Goal: Task Accomplishment & Management: Manage account settings

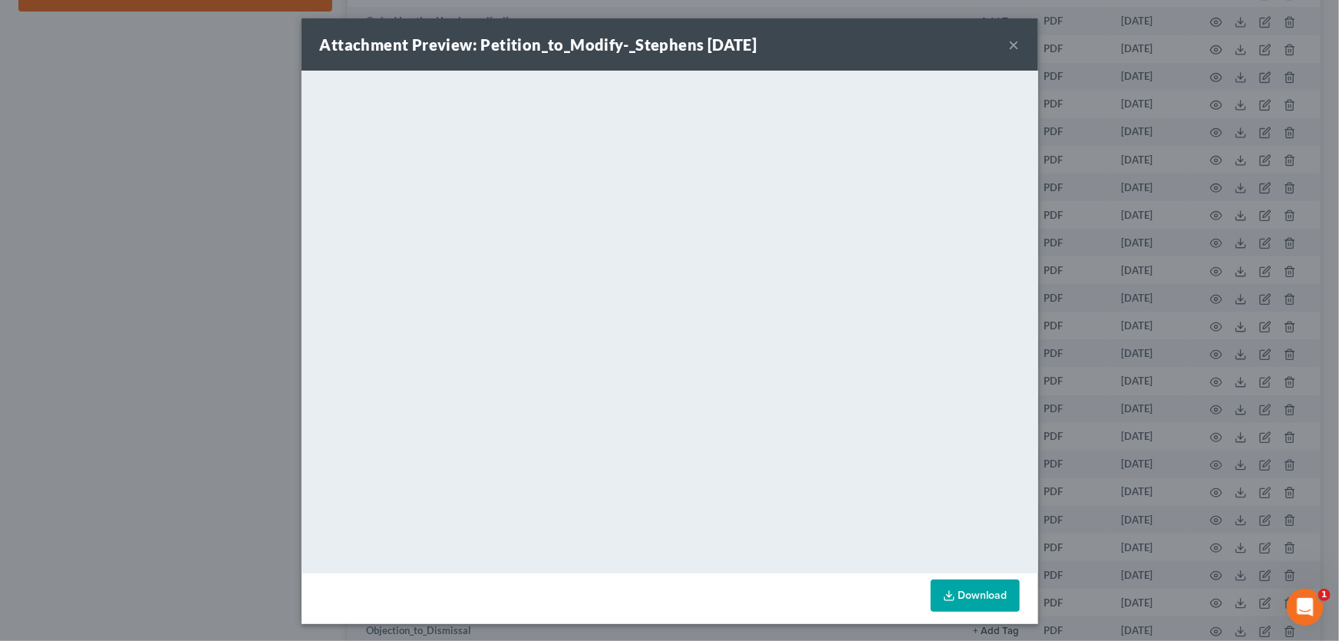
click at [1011, 48] on button "×" at bounding box center [1014, 44] width 11 height 18
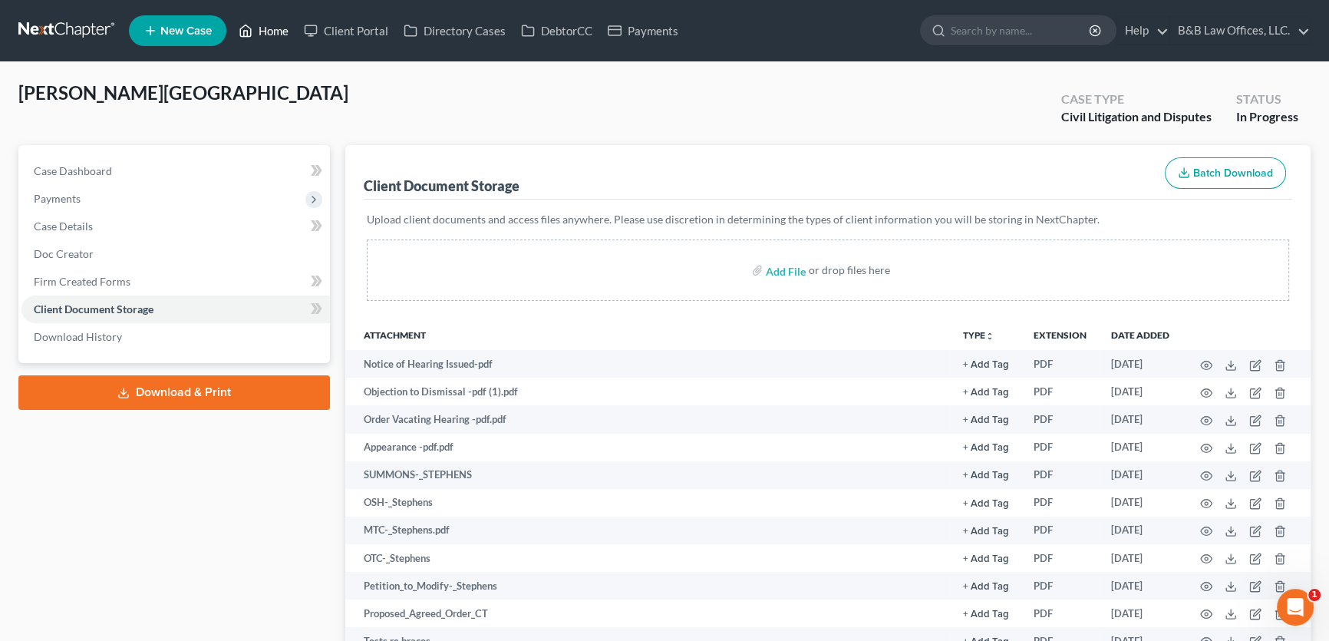
click at [276, 30] on link "Home" at bounding box center [263, 31] width 65 height 28
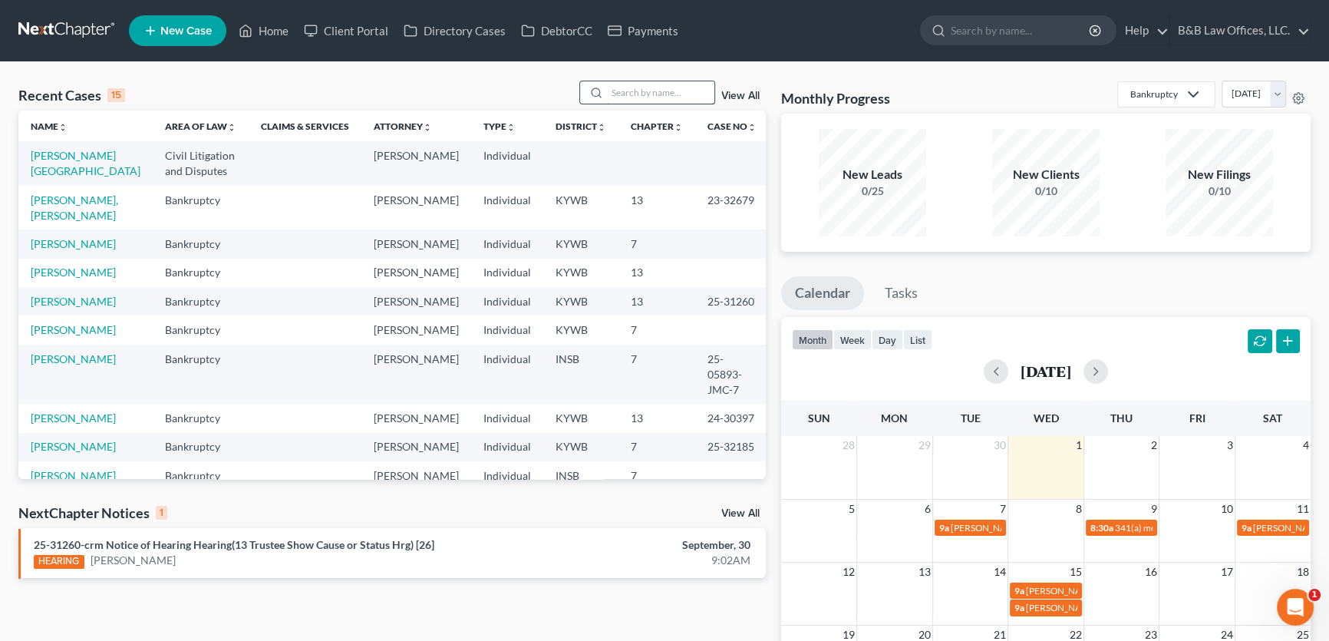
click at [637, 94] on input "search" at bounding box center [660, 92] width 107 height 22
click at [59, 156] on link "Tanner, Carissa" at bounding box center [86, 163] width 110 height 28
select select "9"
select select "0"
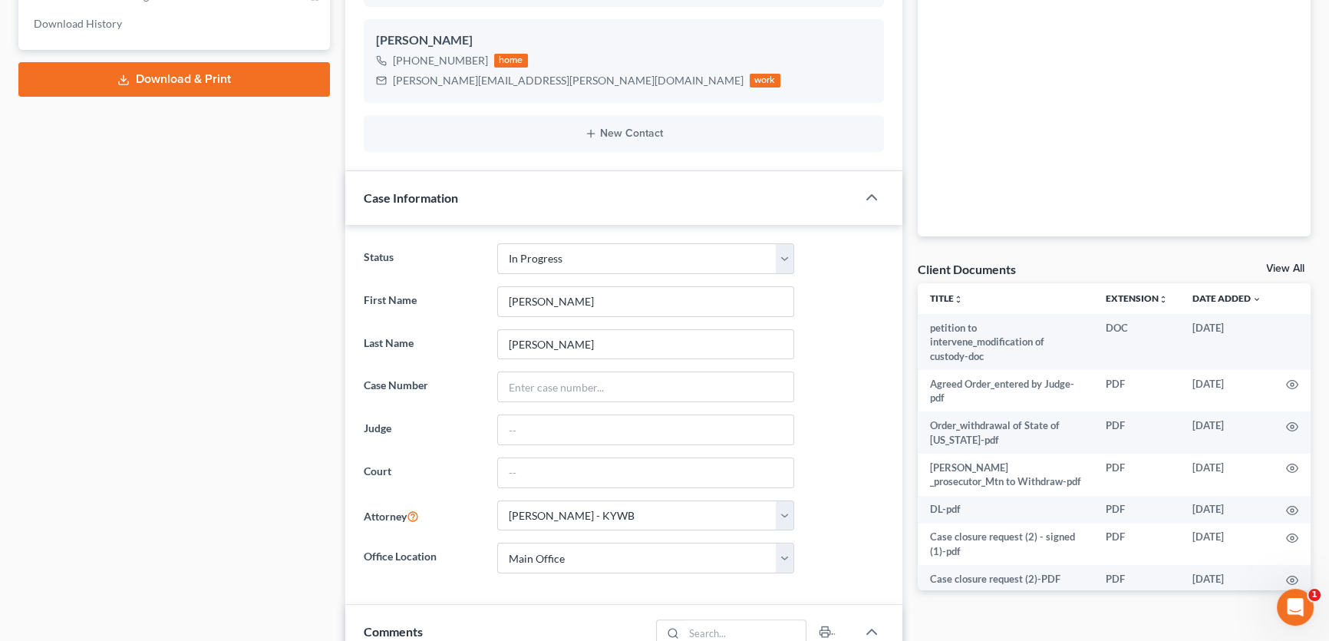
scroll to position [348, 0]
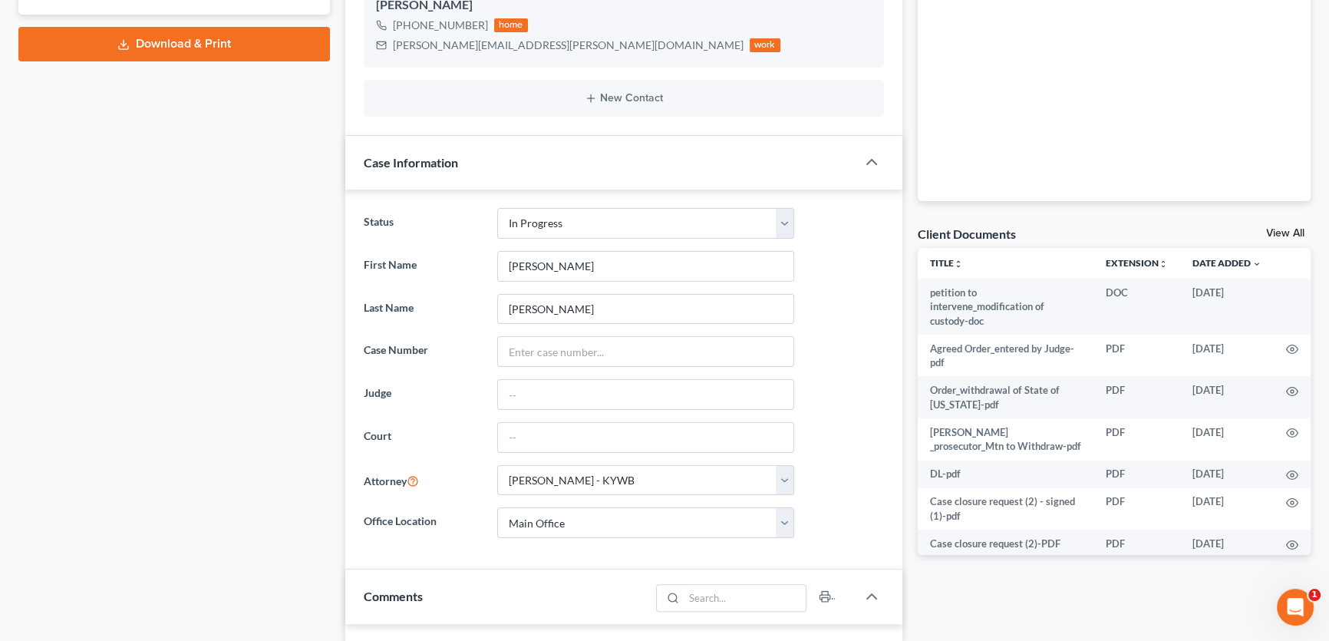
click at [1275, 231] on link "View All" at bounding box center [1285, 233] width 38 height 11
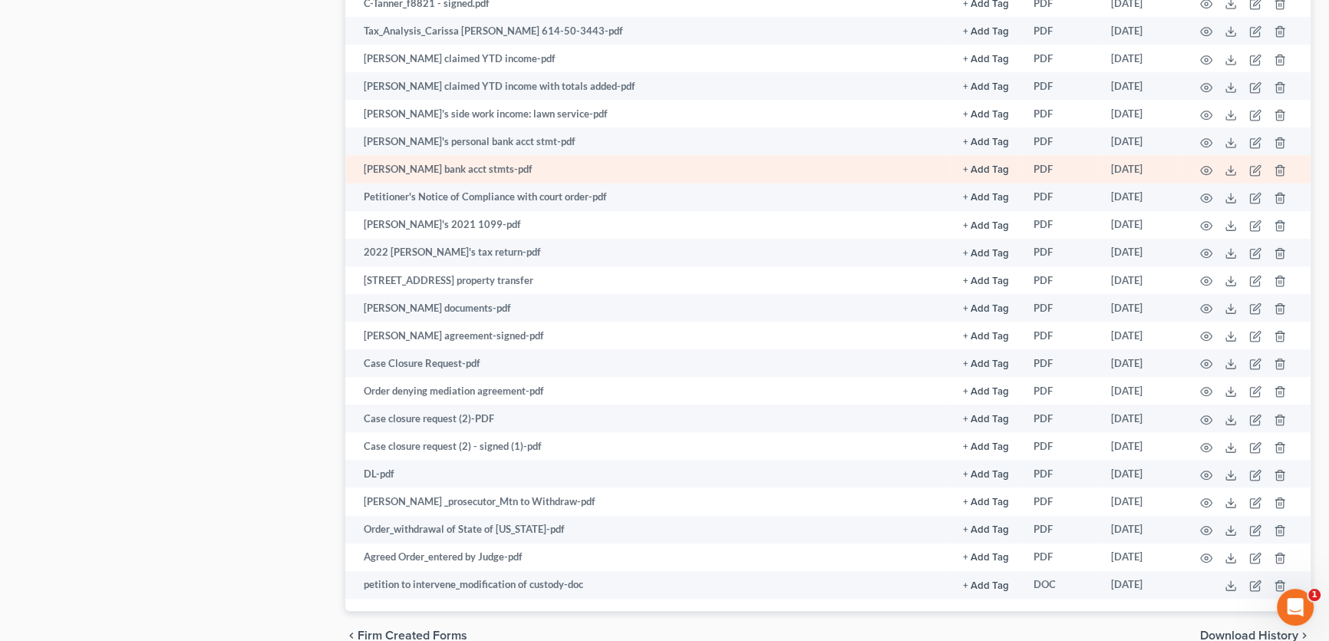
scroll to position [1332, 0]
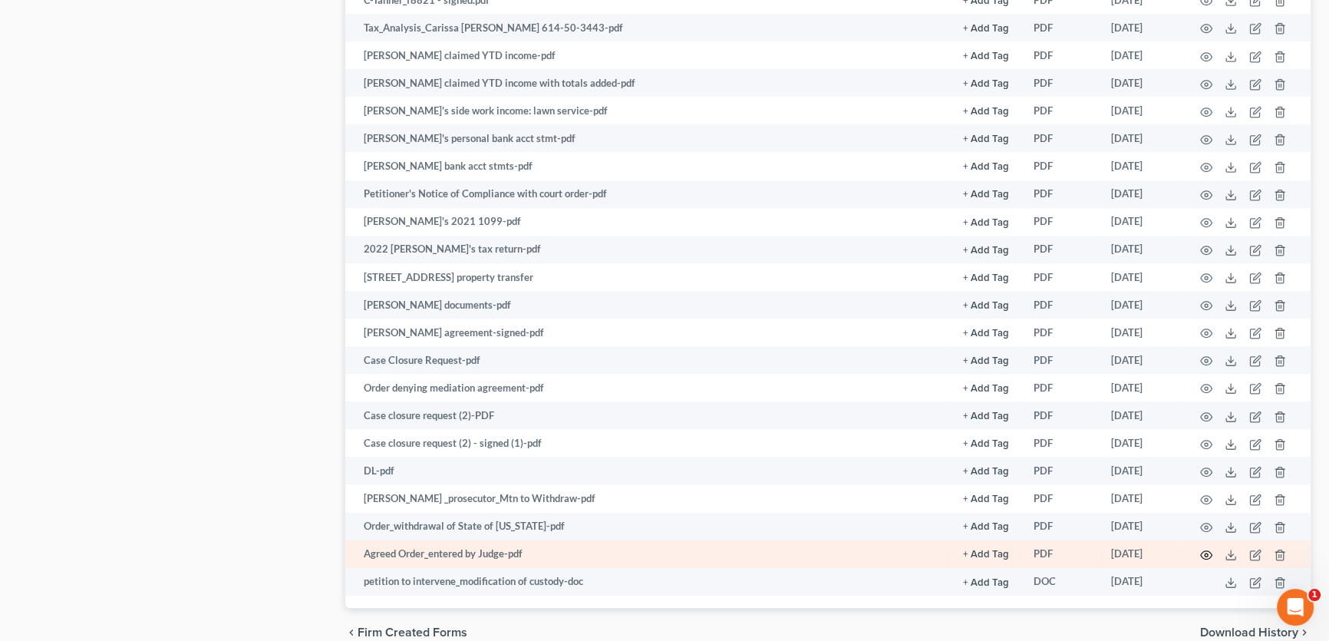
click at [1207, 552] on icon "button" at bounding box center [1206, 554] width 12 height 12
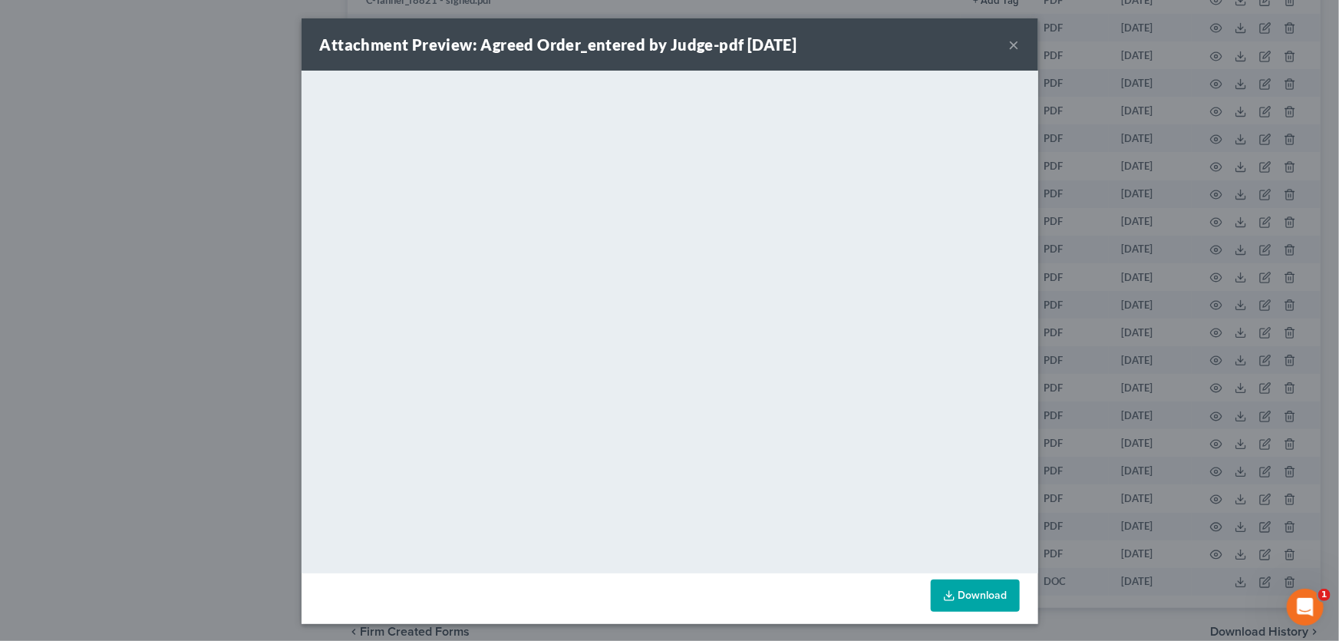
drag, startPoint x: 1009, startPoint y: 48, endPoint x: 993, endPoint y: 48, distance: 15.3
click at [1009, 48] on button "×" at bounding box center [1014, 44] width 11 height 18
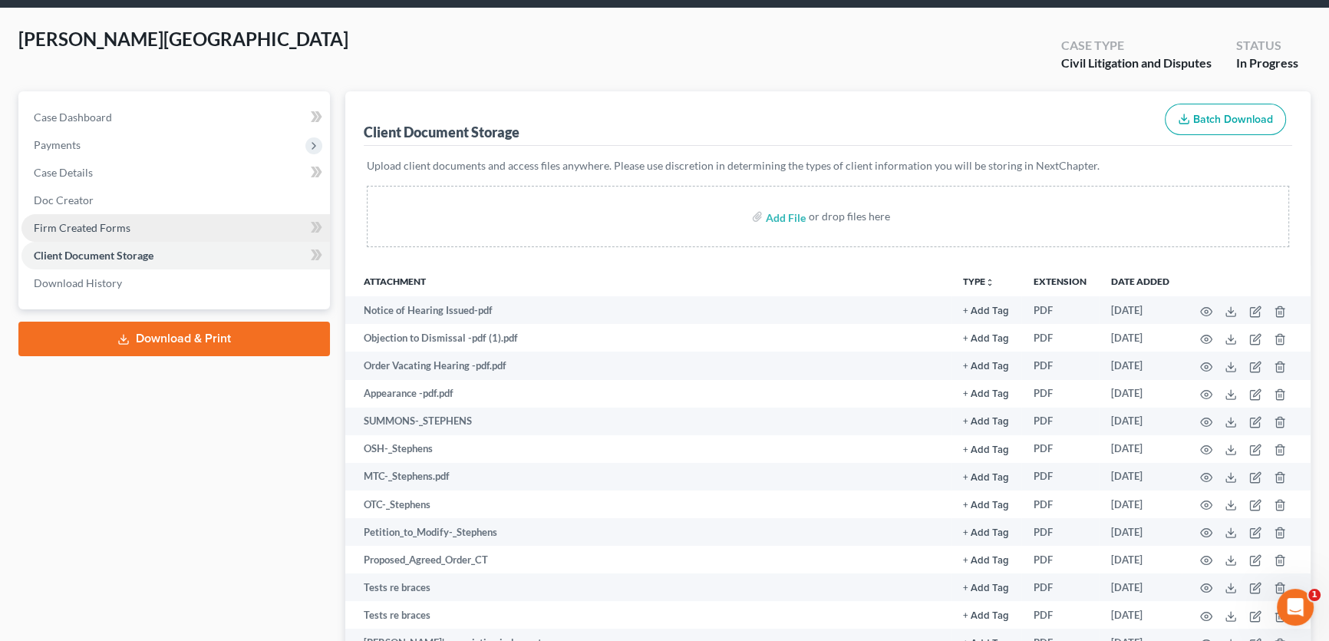
scroll to position [0, 0]
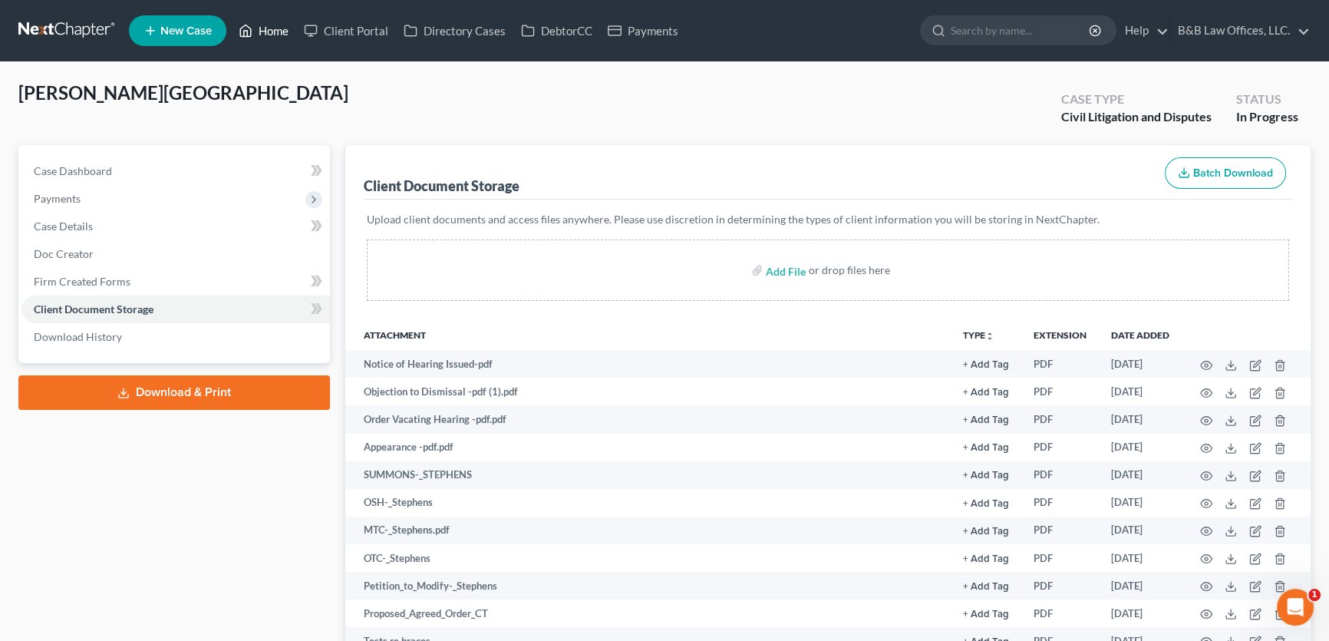
click at [276, 30] on link "Home" at bounding box center [263, 31] width 65 height 28
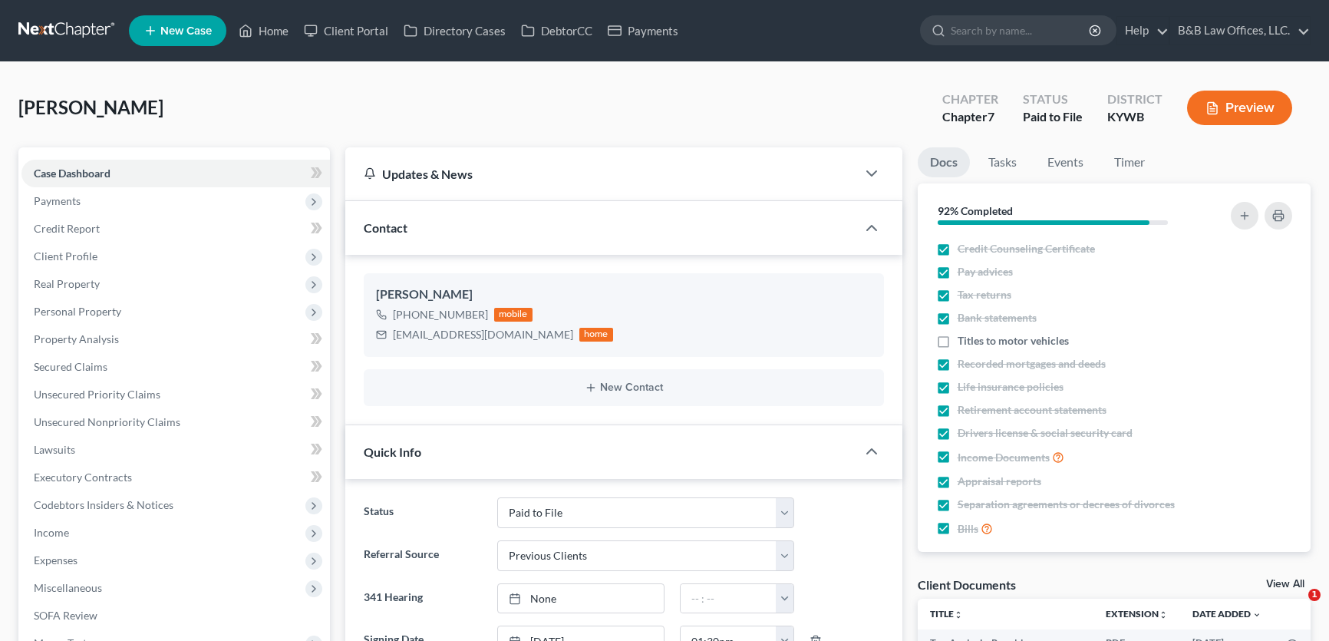
select select "12"
select select "1"
select select "0"
click at [117, 193] on span "Payments" at bounding box center [175, 201] width 308 height 28
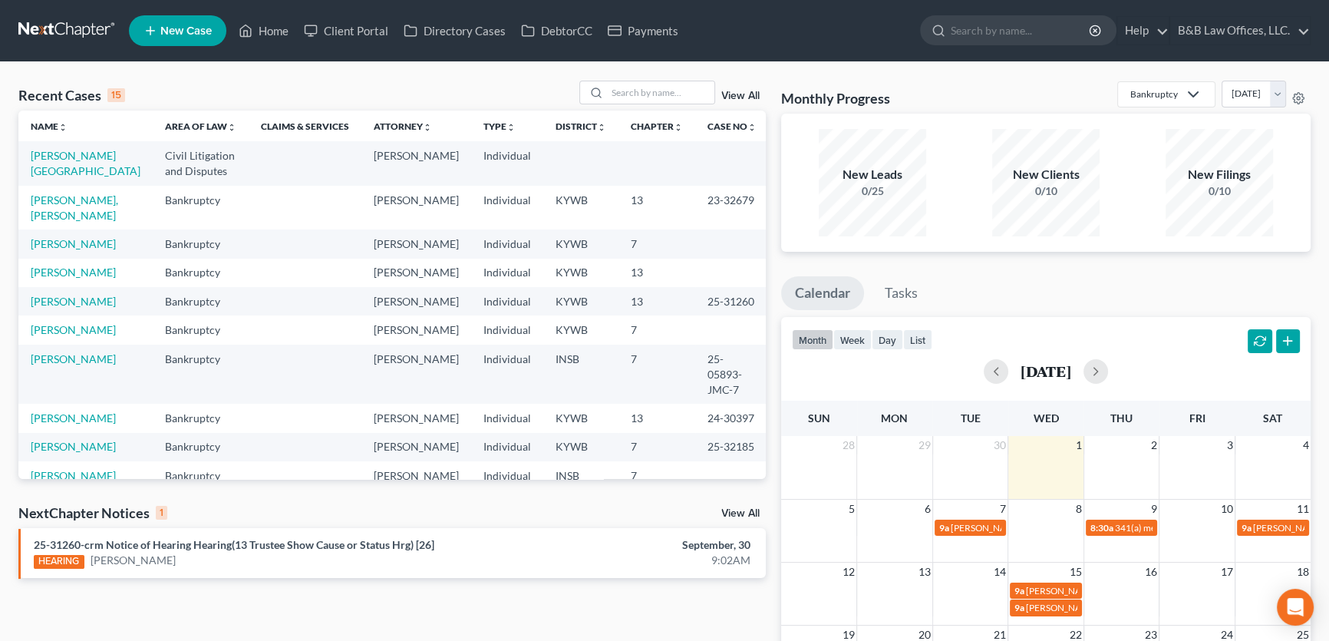
click at [743, 92] on link "View All" at bounding box center [740, 96] width 38 height 11
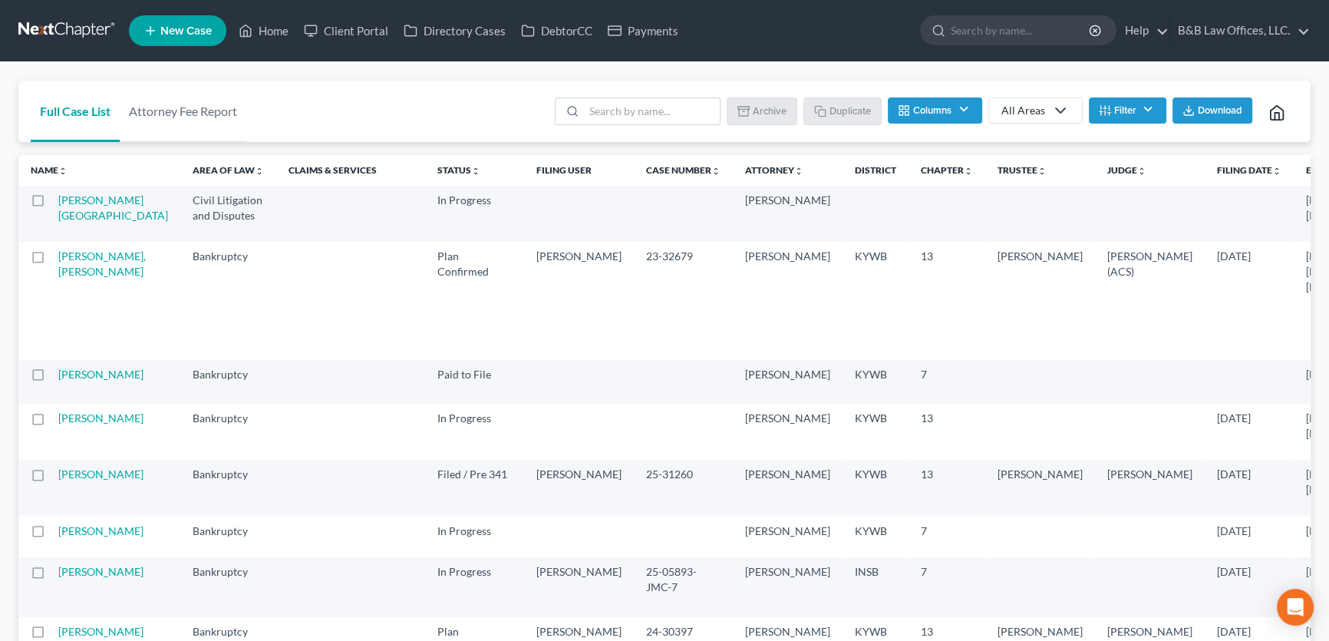
click at [1142, 115] on button "Filter" at bounding box center [1127, 110] width 77 height 26
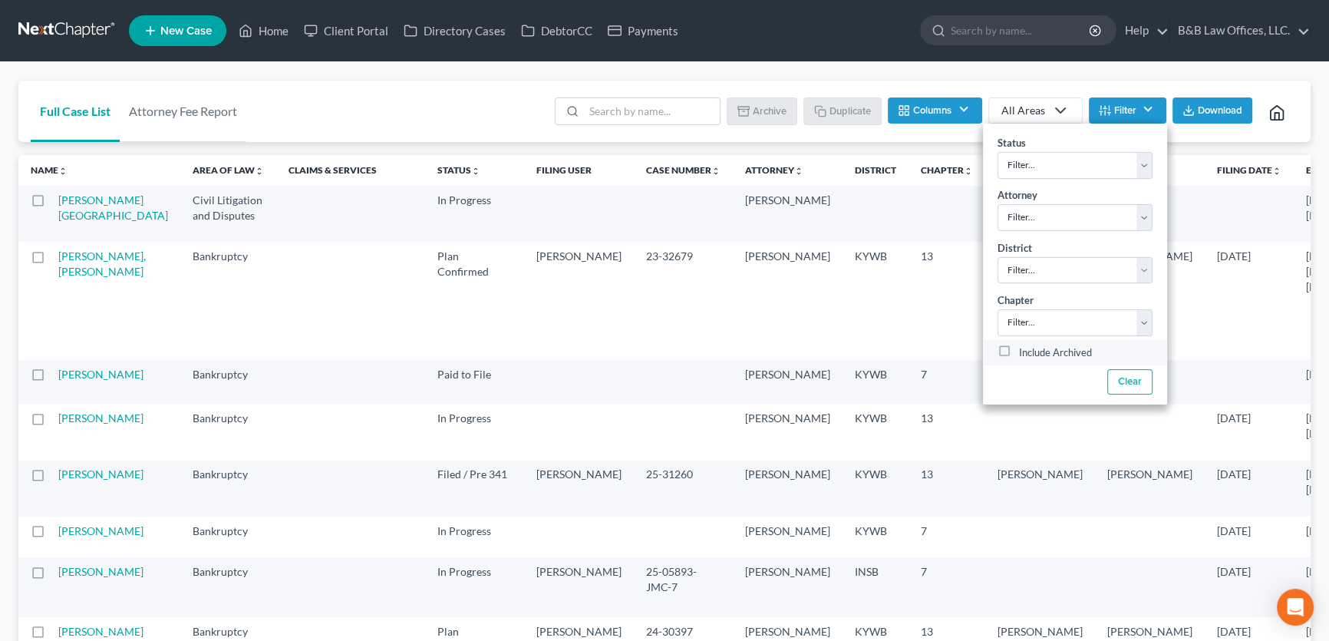
click at [1019, 351] on label "Include Archived" at bounding box center [1055, 353] width 73 height 18
click at [1025, 351] on input "Include Archived" at bounding box center [1030, 349] width 10 height 10
checkbox input "true"
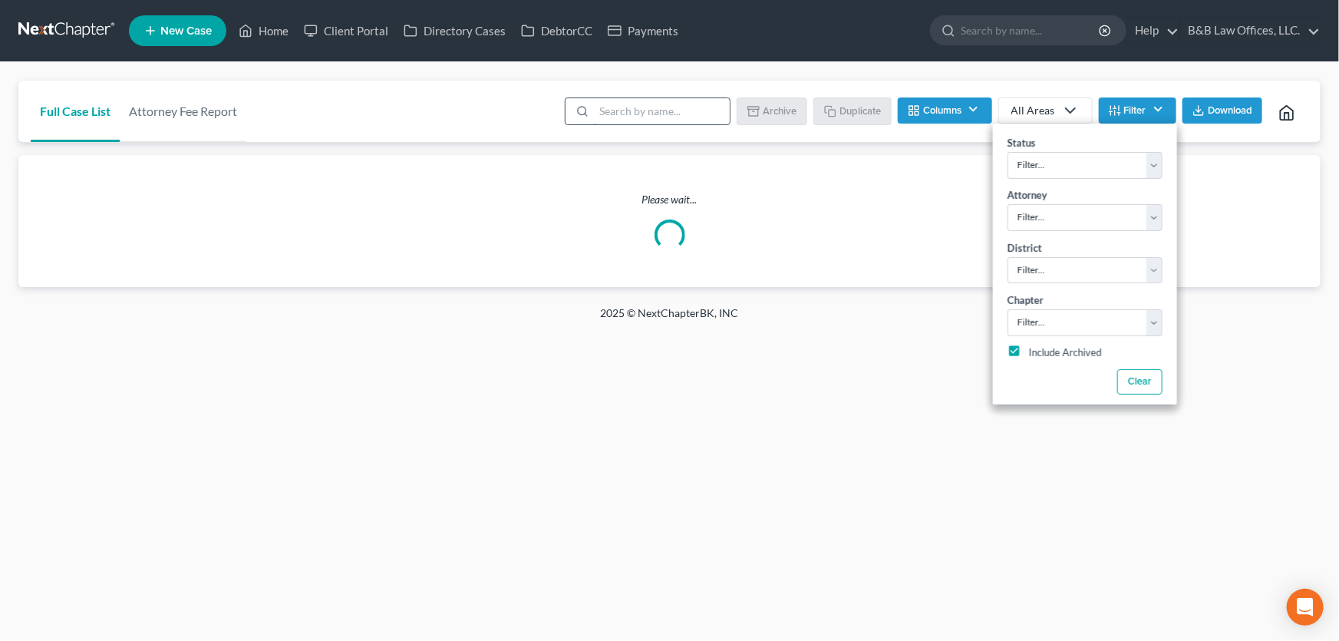
click at [610, 114] on input "search" at bounding box center [662, 111] width 136 height 26
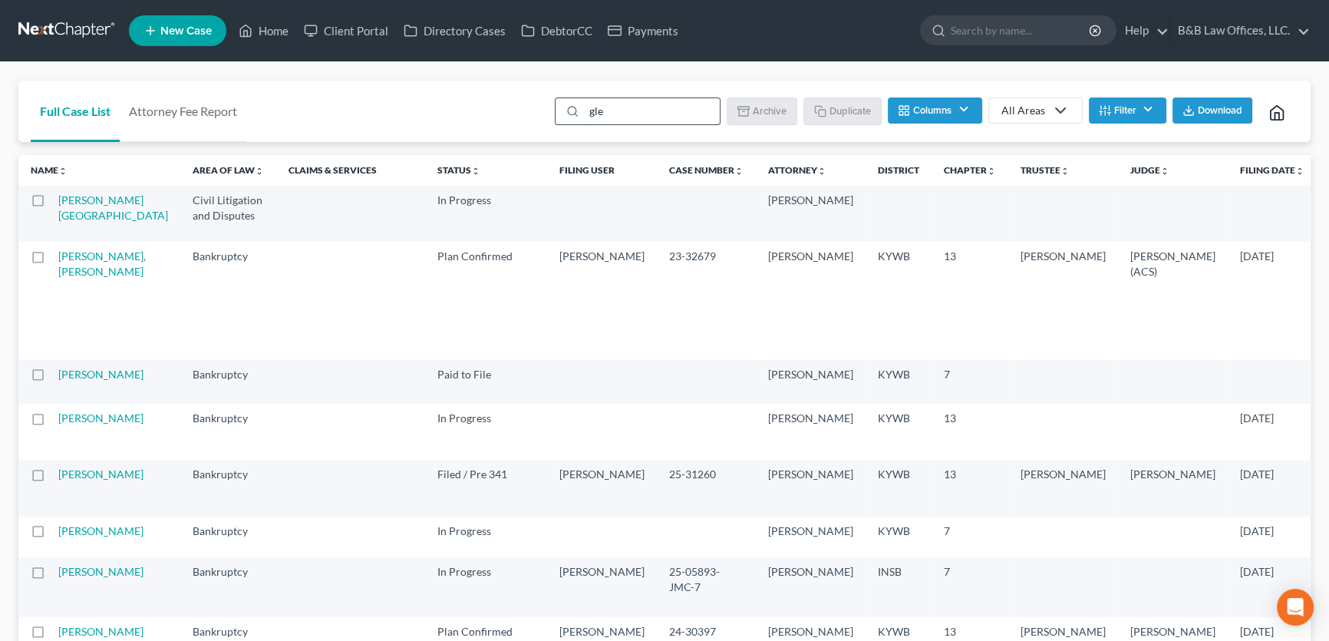
type input "glen"
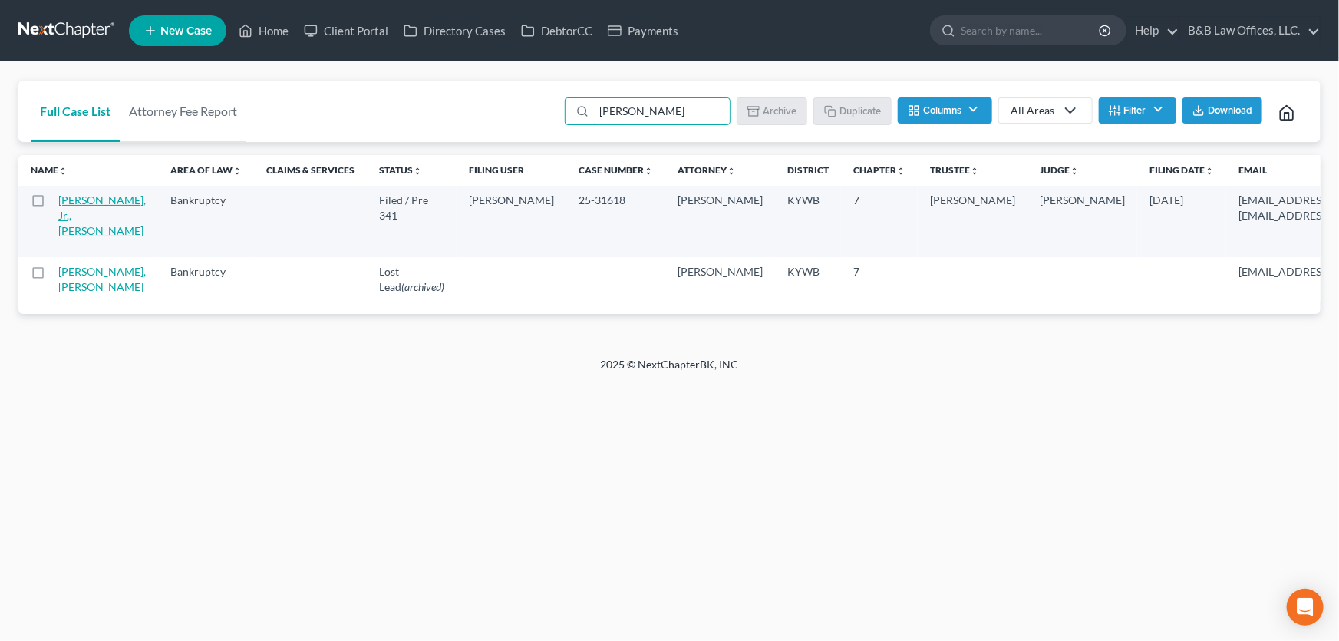
click at [74, 204] on link "Glenn, Jr., William" at bounding box center [101, 215] width 87 height 44
select select "2"
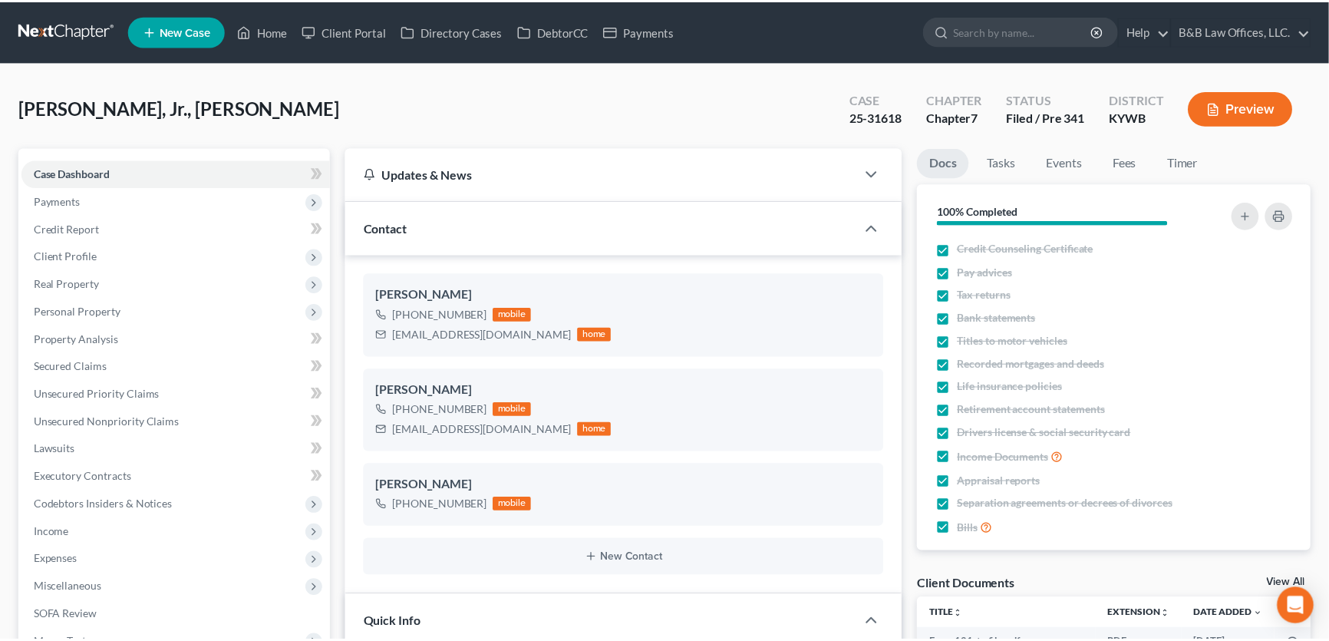
scroll to position [61, 0]
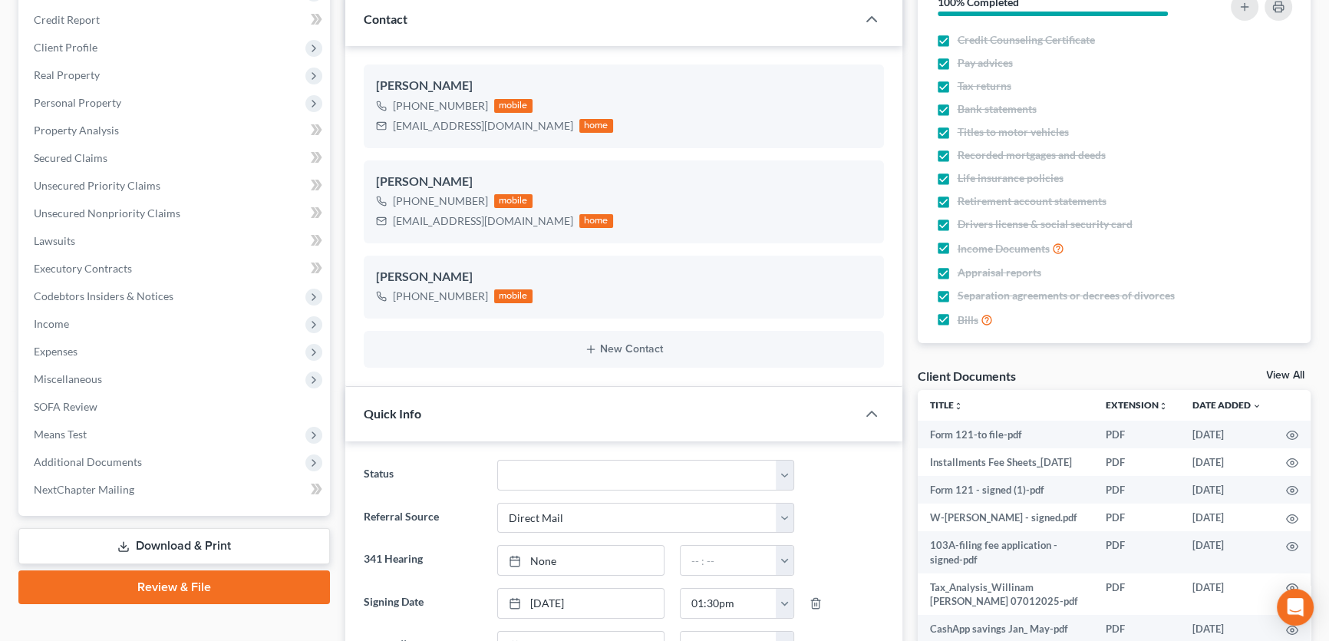
click at [1292, 371] on link "View All" at bounding box center [1285, 375] width 38 height 11
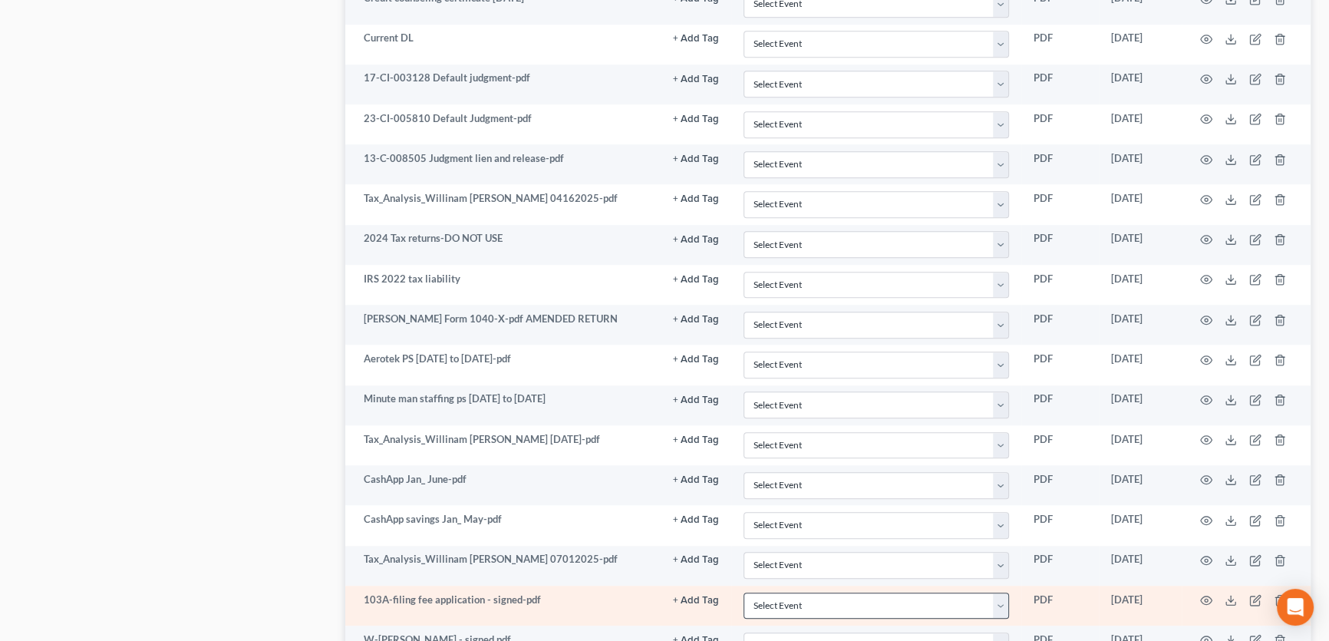
scroll to position [1610, 0]
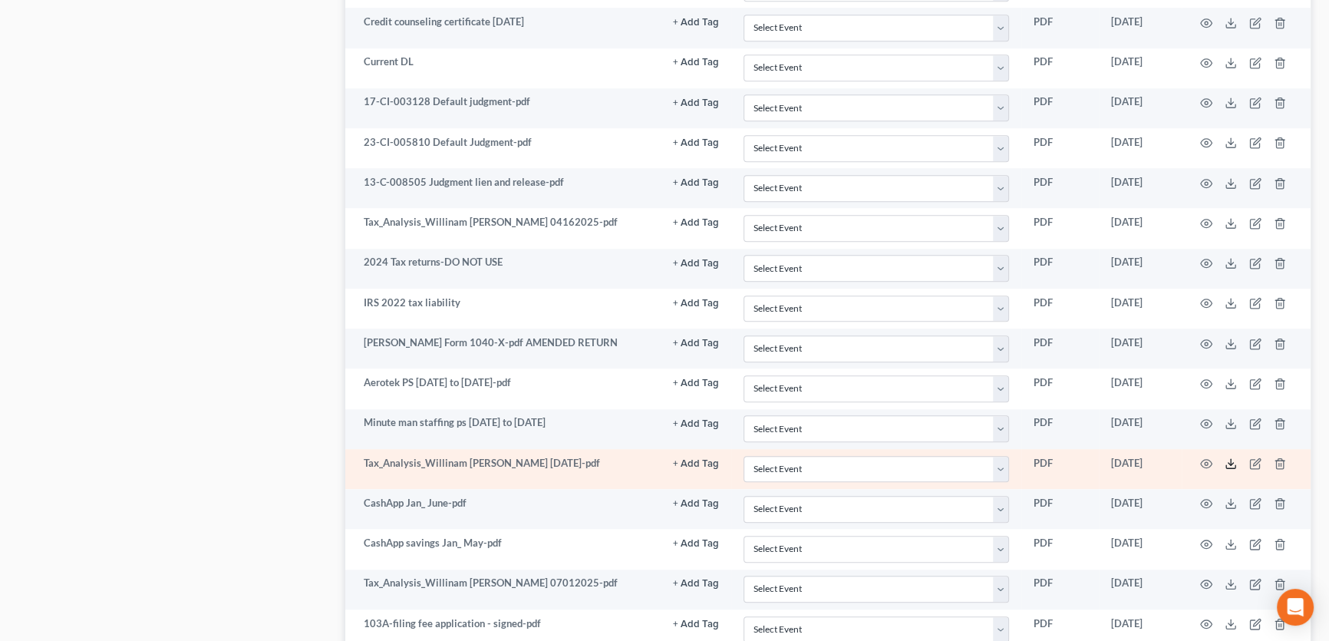
click at [1231, 463] on polyline at bounding box center [1230, 464] width 5 height 2
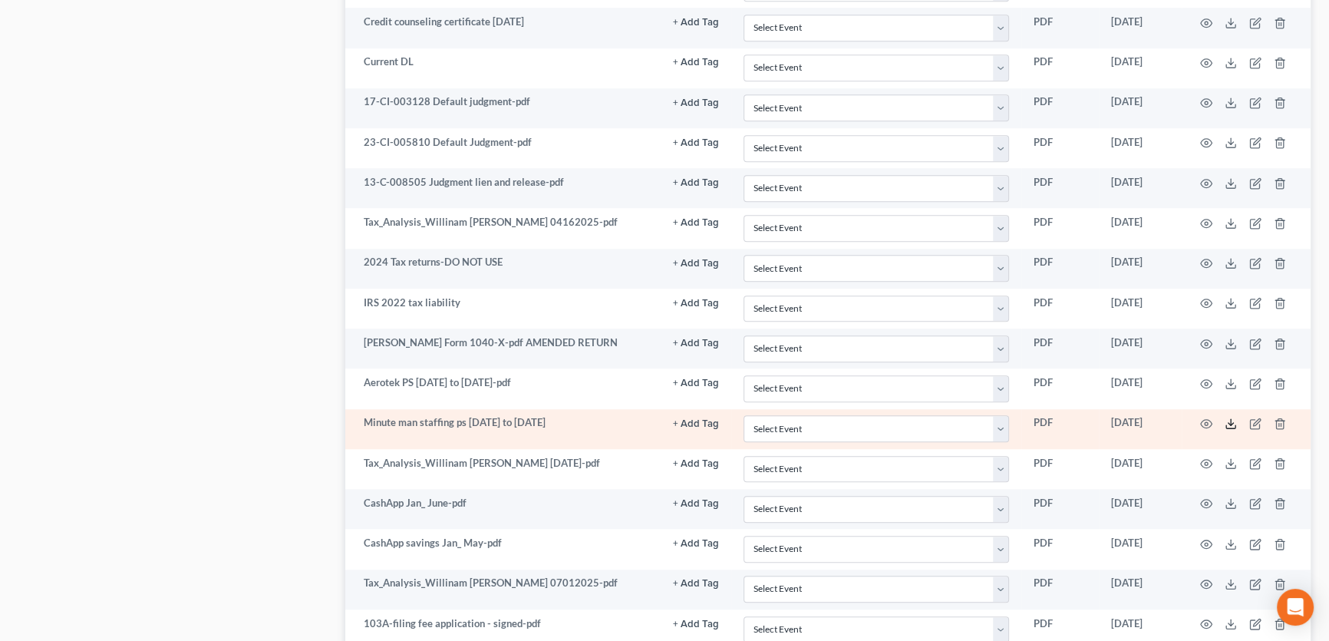
click at [1230, 418] on icon at bounding box center [1230, 423] width 12 height 12
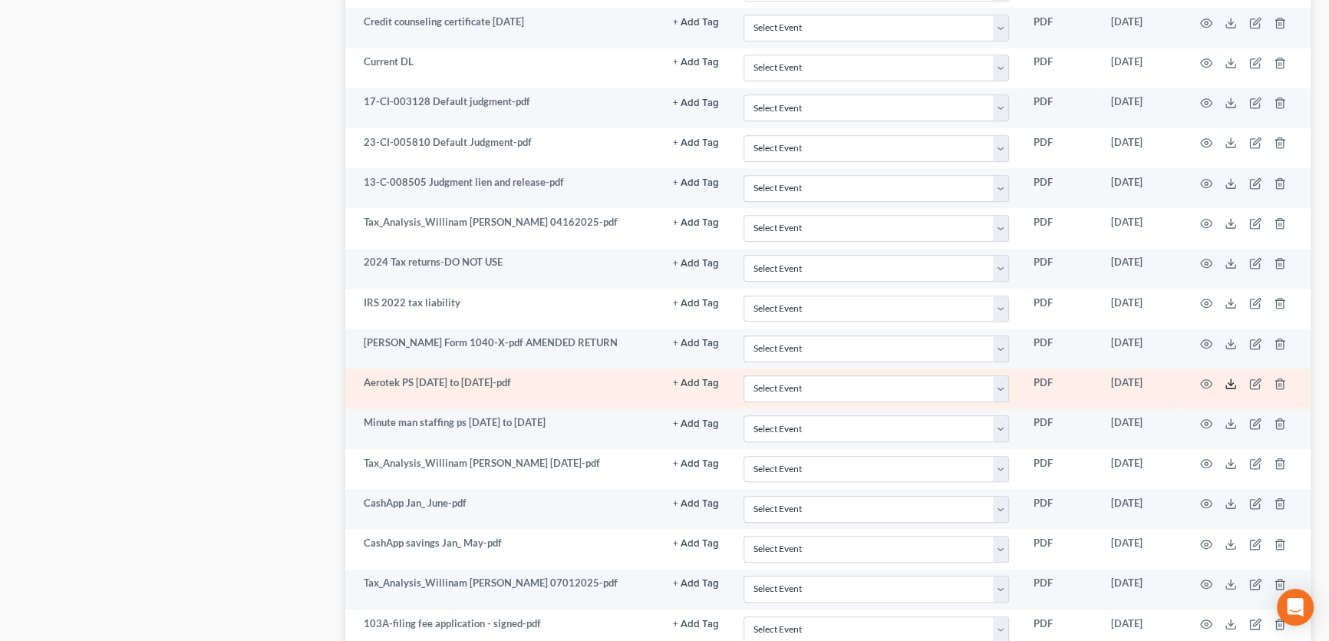
click at [1233, 377] on icon at bounding box center [1230, 383] width 12 height 12
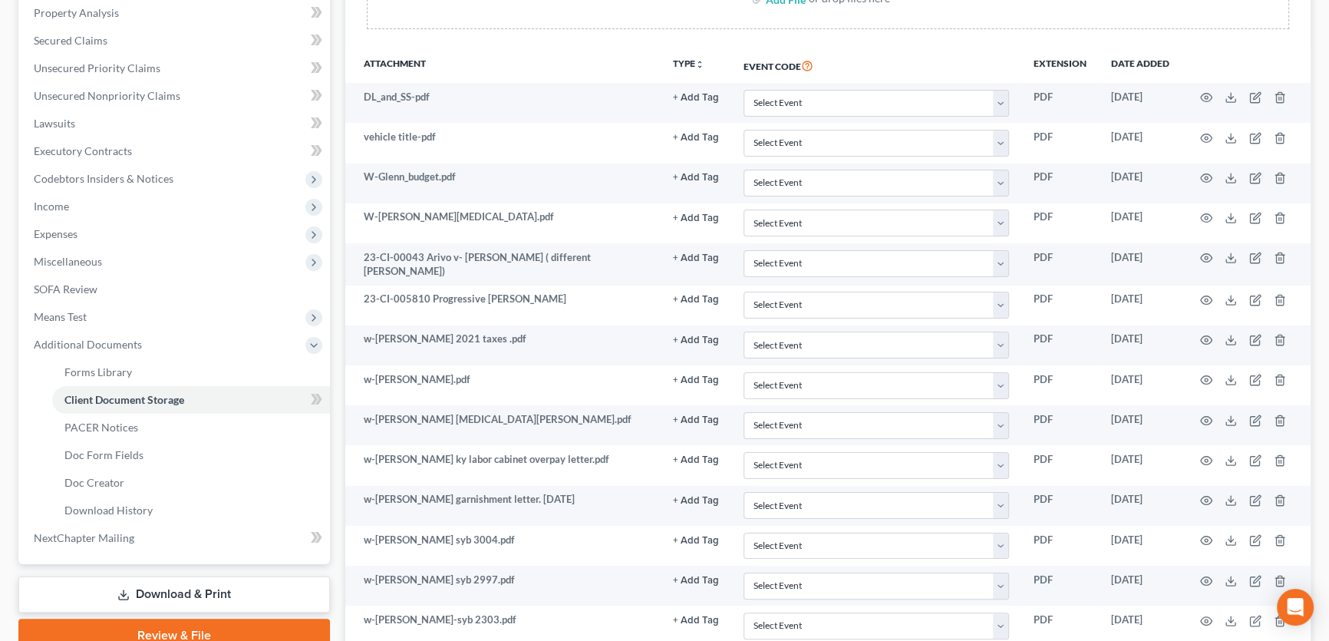
scroll to position [6, 0]
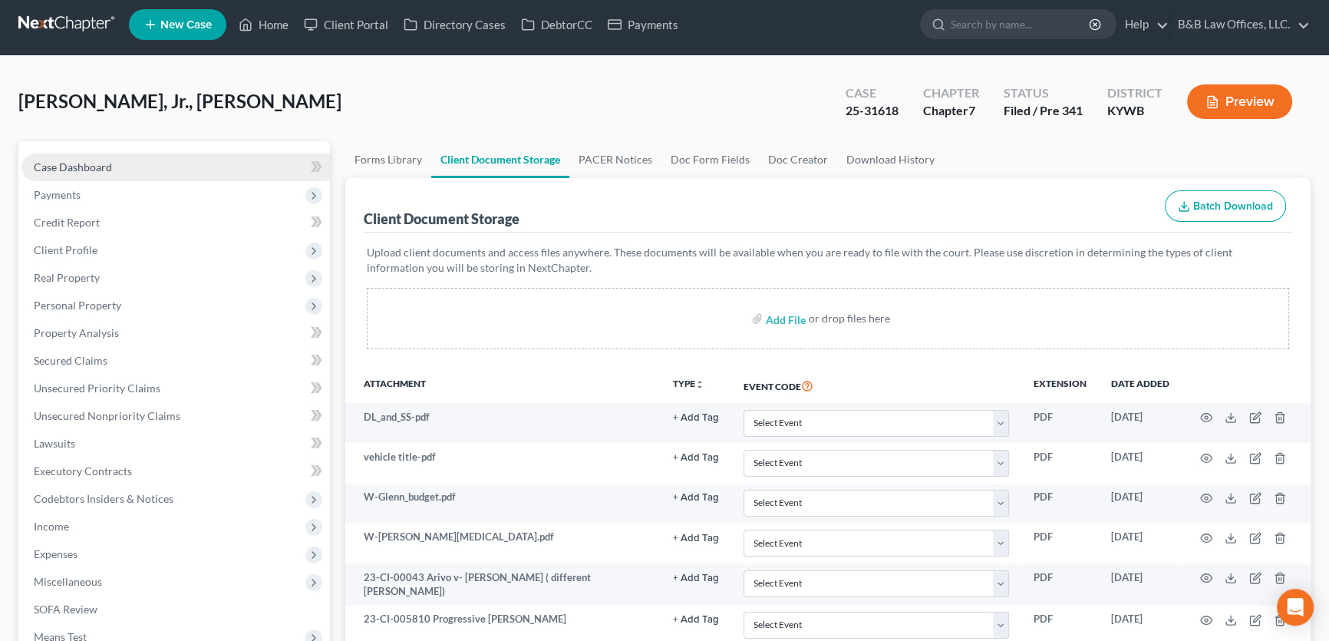
click at [97, 170] on span "Case Dashboard" at bounding box center [73, 166] width 78 height 13
select select "2"
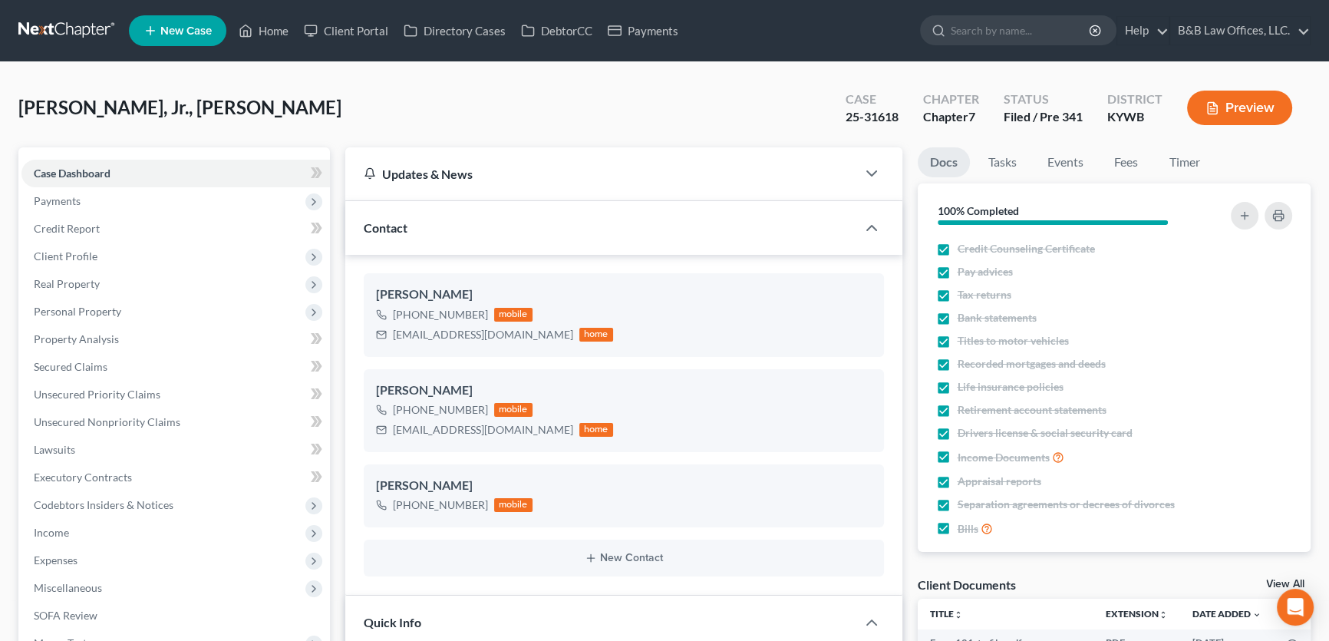
scroll to position [17886, 0]
click at [278, 31] on link "Home" at bounding box center [263, 31] width 65 height 28
